Goal: Find specific page/section

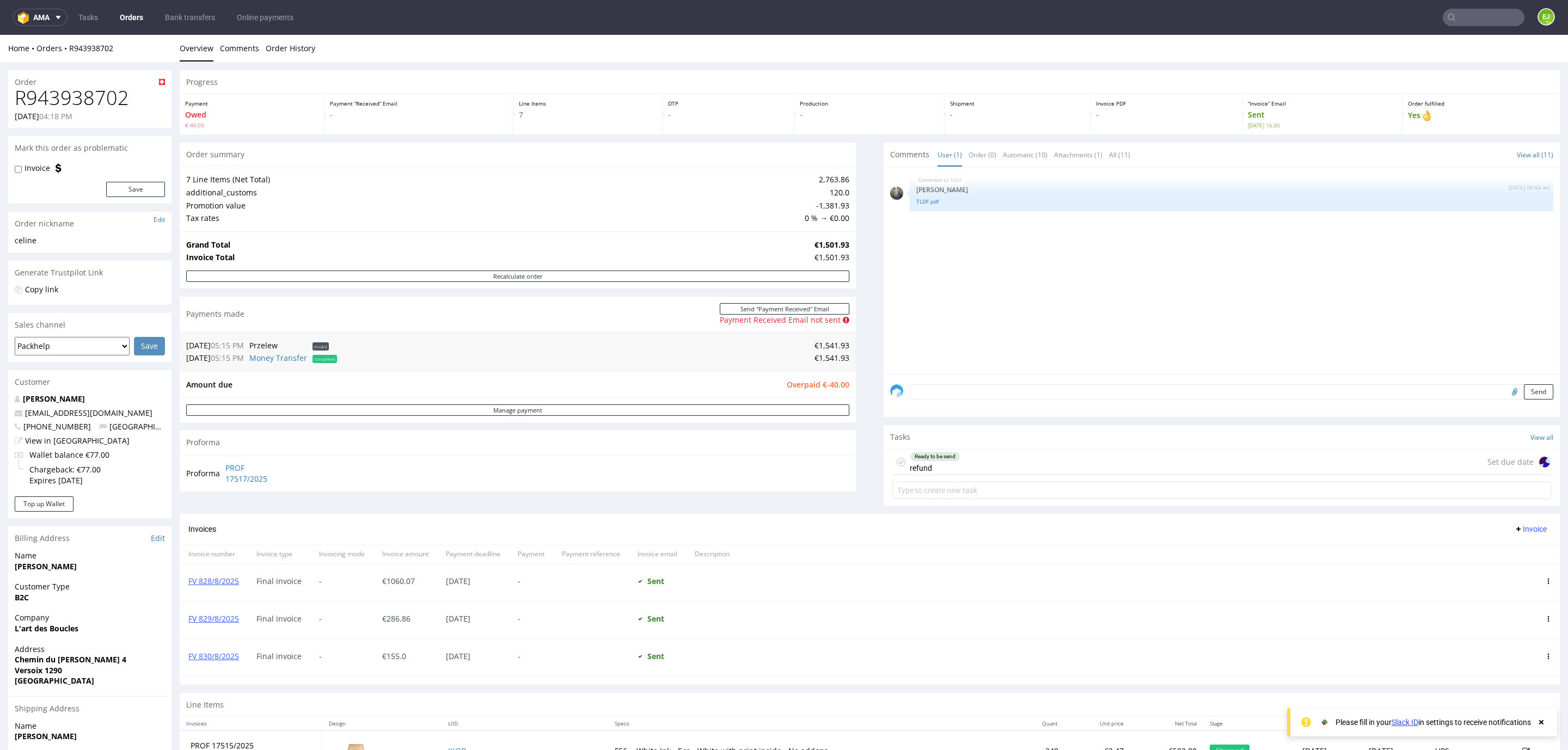
scroll to position [353, 0]
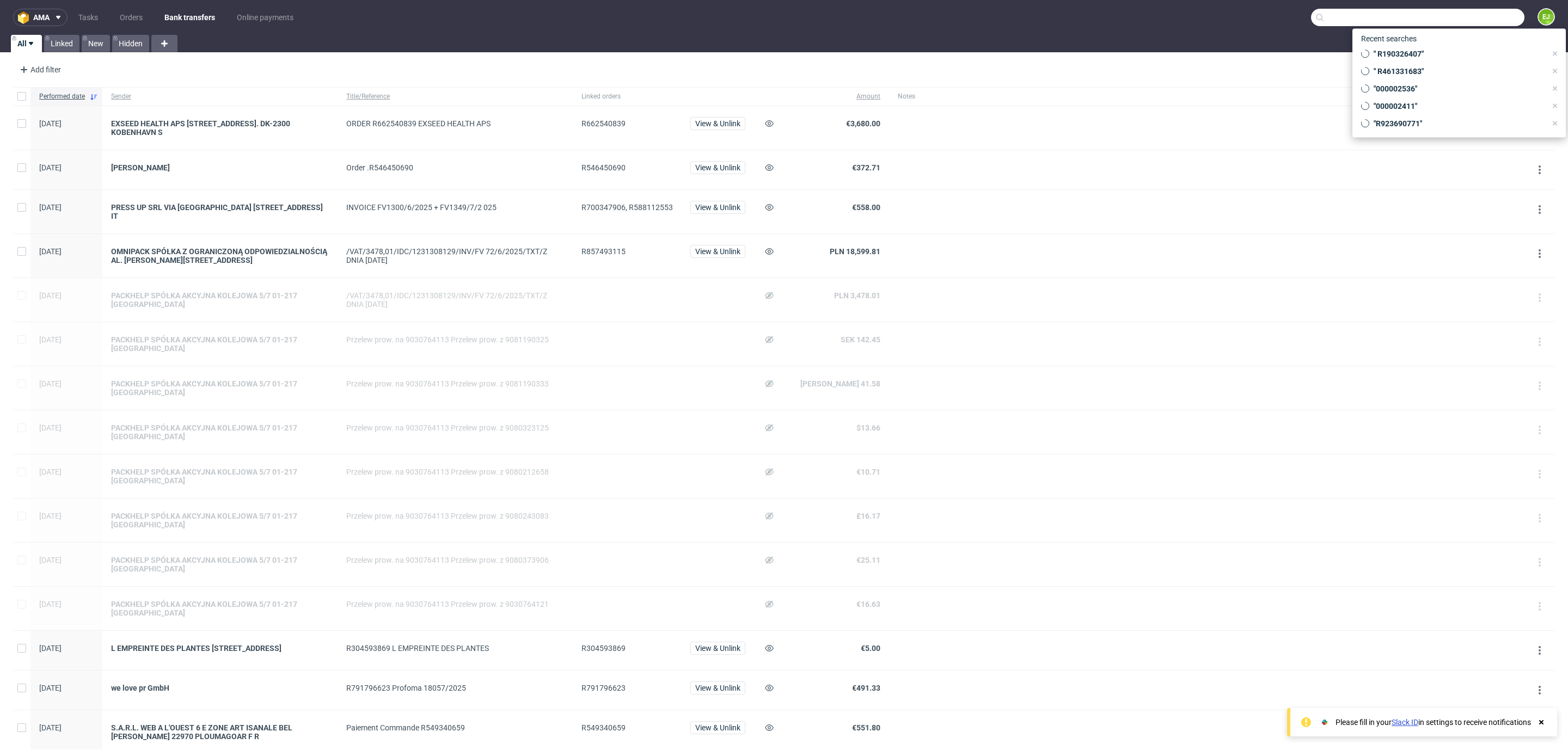
click at [1483, 13] on input "text" at bounding box center [1417, 18] width 213 height 18
paste input "R886595165"
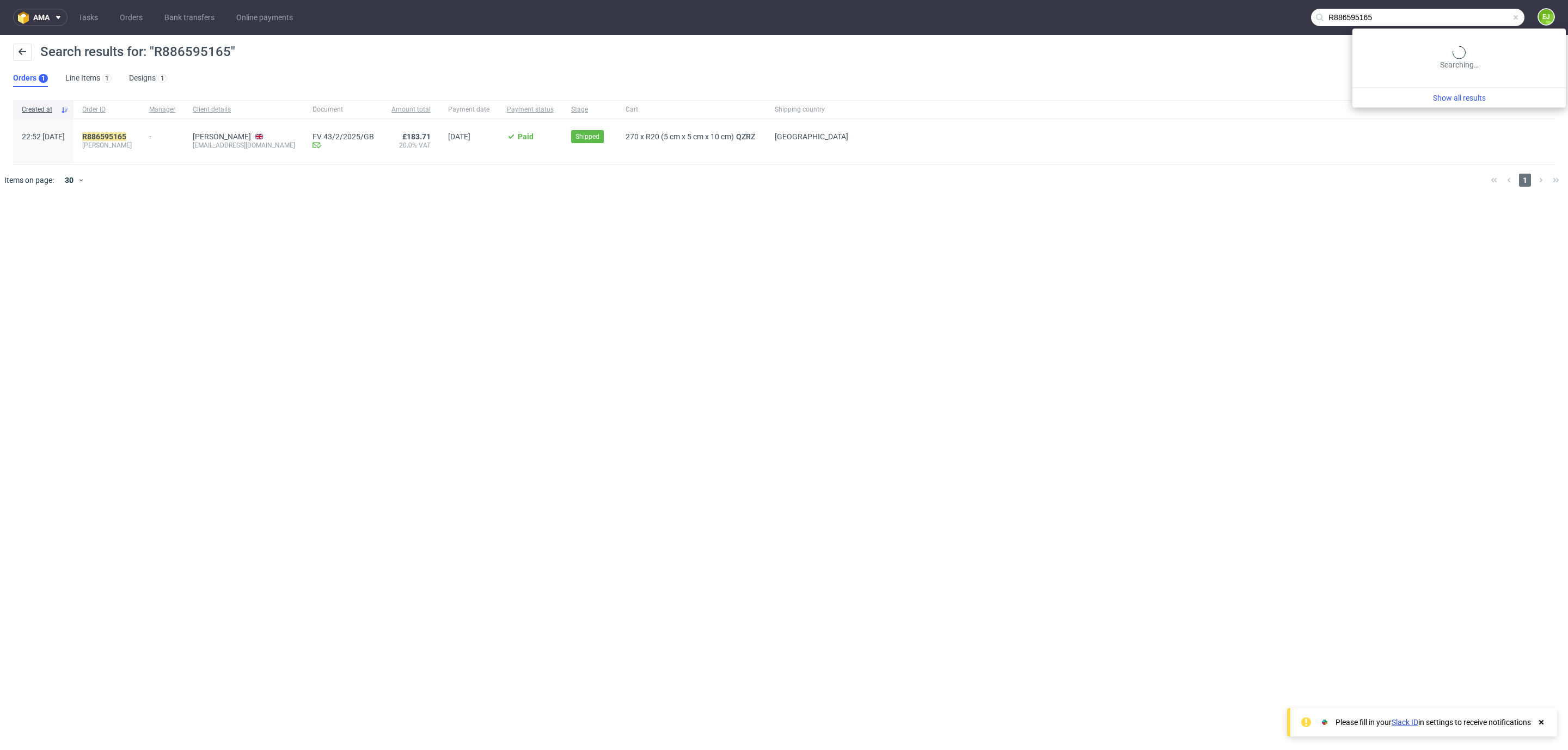
click at [1501, 21] on input "R886595165" at bounding box center [1417, 18] width 213 height 18
click at [1454, 23] on input "R886595165" at bounding box center [1484, 18] width 82 height 18
click at [1454, 23] on input "R886595165" at bounding box center [1417, 18] width 213 height 18
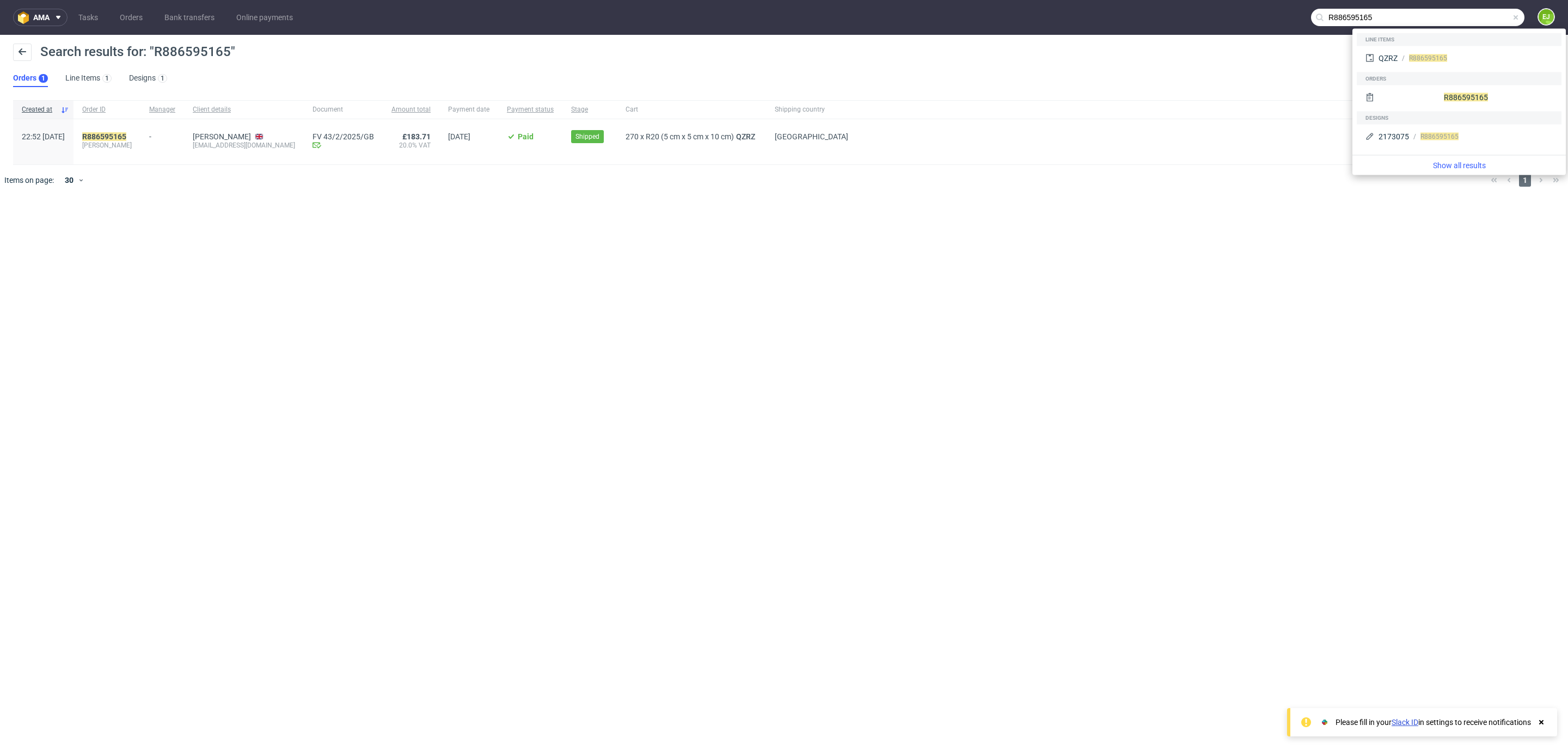
paste input "221393022"
type input "R221393022"
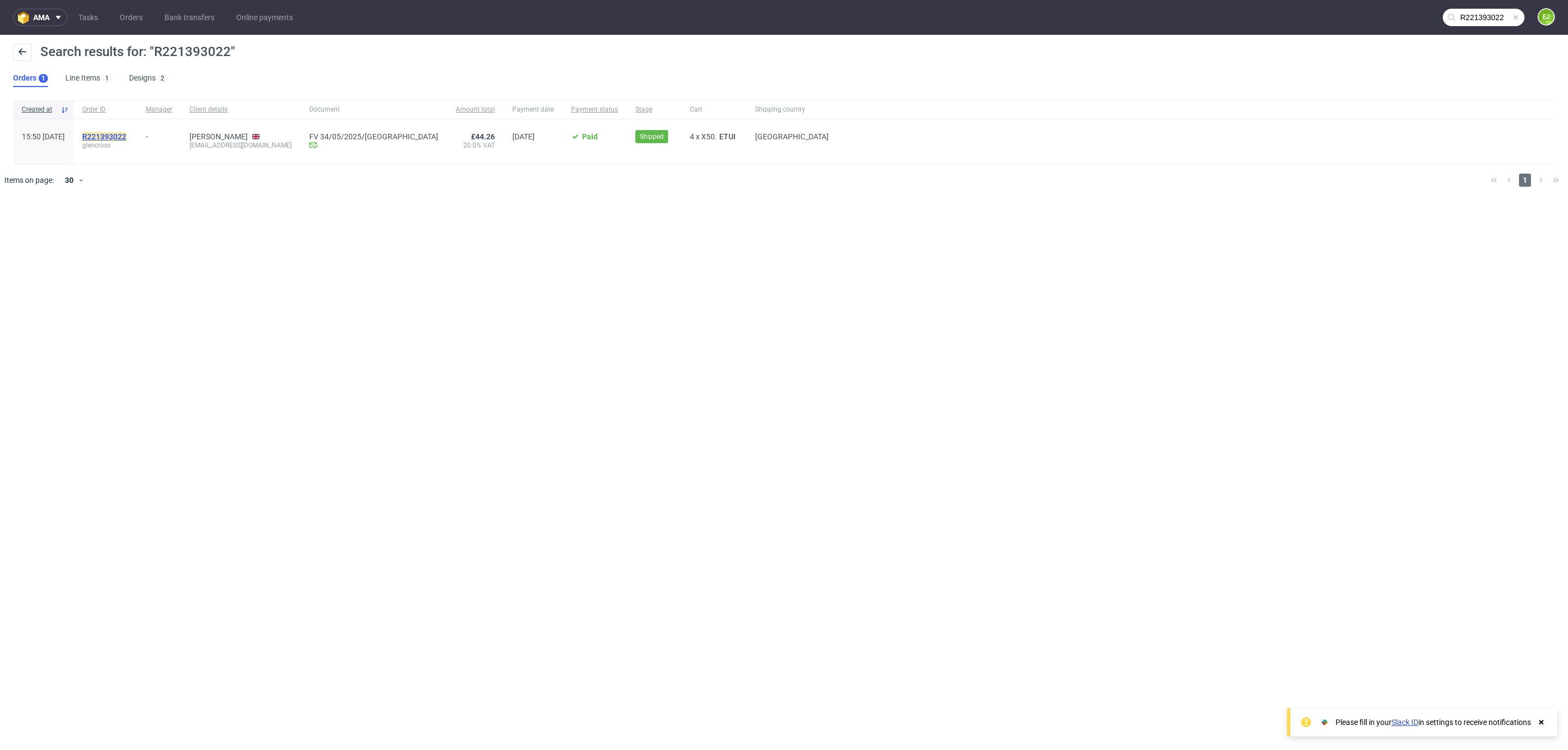
click at [127, 137] on mark "R221393022" at bounding box center [105, 137] width 44 height 9
